Goal: Task Accomplishment & Management: Use online tool/utility

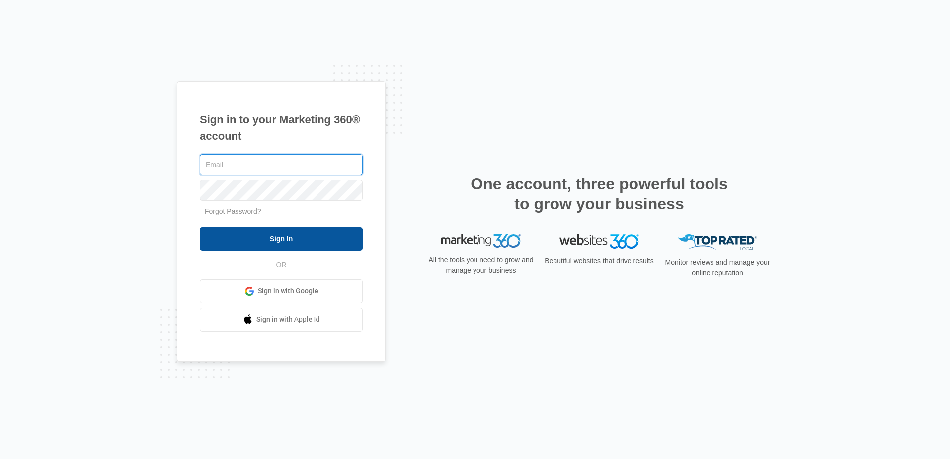
type input "[EMAIL_ADDRESS][DOMAIN_NAME]"
click at [298, 242] on input "Sign In" at bounding box center [281, 239] width 163 height 24
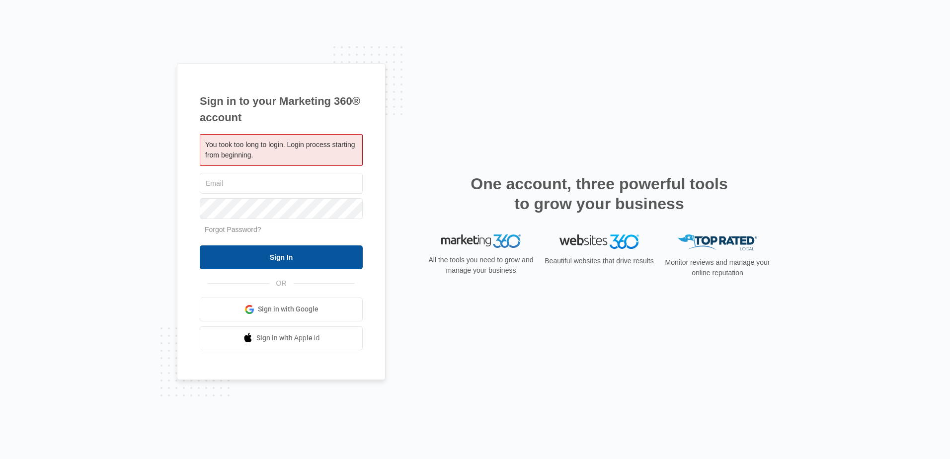
type input "[EMAIL_ADDRESS][DOMAIN_NAME]"
click at [280, 257] on input "Sign In" at bounding box center [281, 257] width 163 height 24
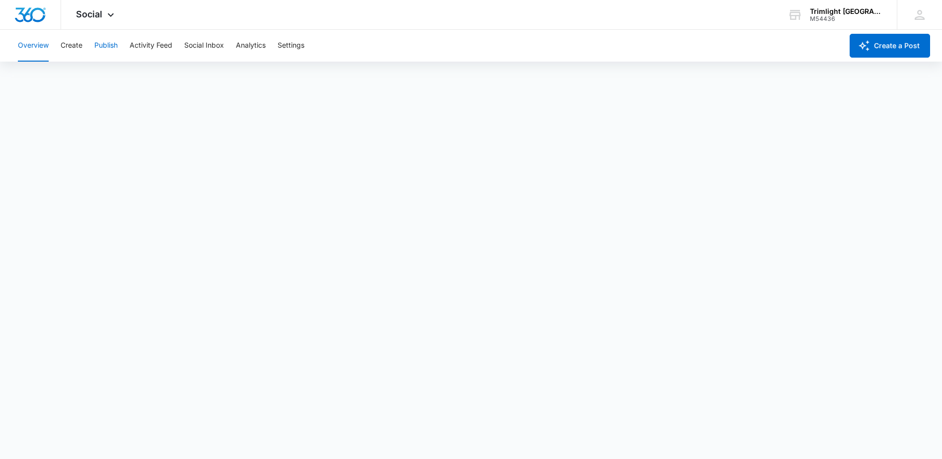
click at [100, 43] on button "Publish" at bounding box center [105, 46] width 23 height 32
